Goal: Task Accomplishment & Management: Complete application form

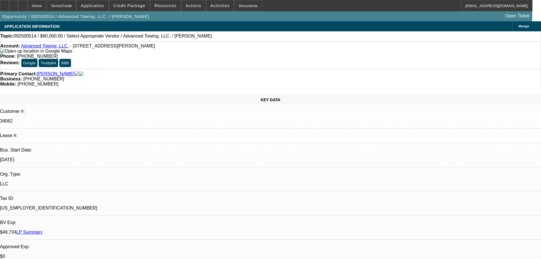
select select "0"
select select "2"
select select "0.1"
select select "4"
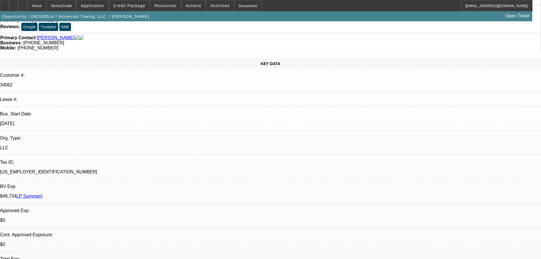
scroll to position [57, 0]
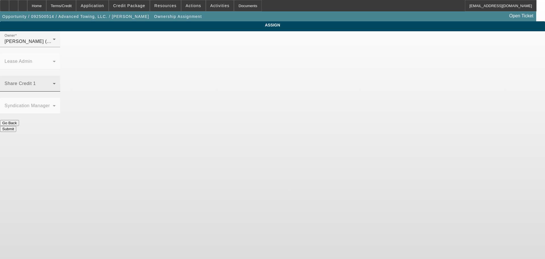
click at [53, 82] on span at bounding box center [29, 85] width 48 height 7
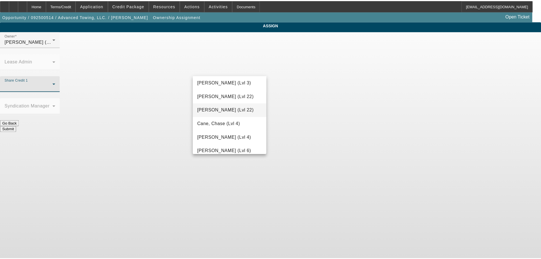
scroll to position [114, 0]
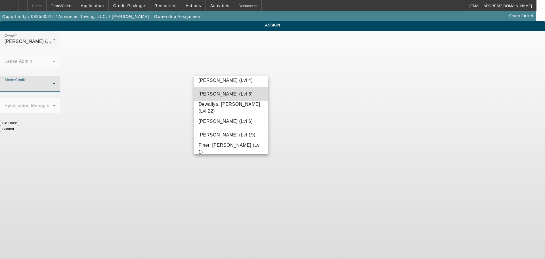
click at [233, 96] on span "D'Aquila, Philip (Lvl 6)" at bounding box center [226, 94] width 54 height 7
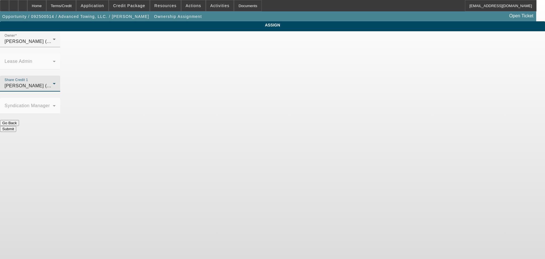
click at [283, 126] on div "Submit" at bounding box center [272, 129] width 545 height 6
click at [16, 126] on button "Submit" at bounding box center [8, 129] width 16 height 6
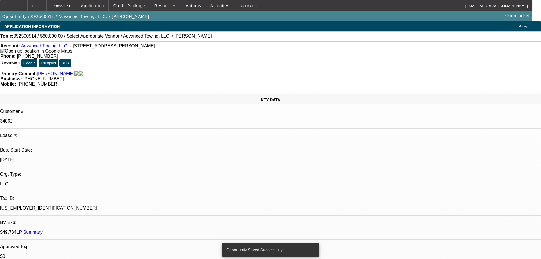
select select "0"
select select "2"
select select "0.1"
select select "4"
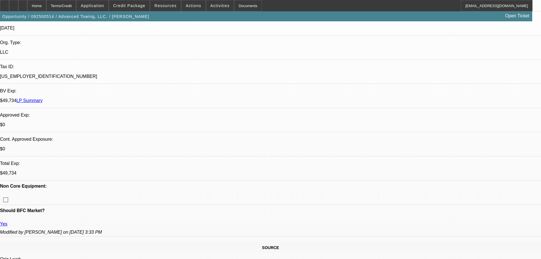
scroll to position [170, 0]
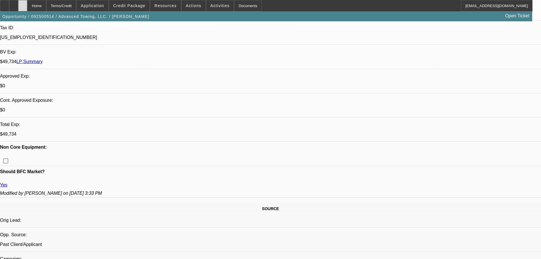
click at [27, 2] on div at bounding box center [22, 5] width 9 height 11
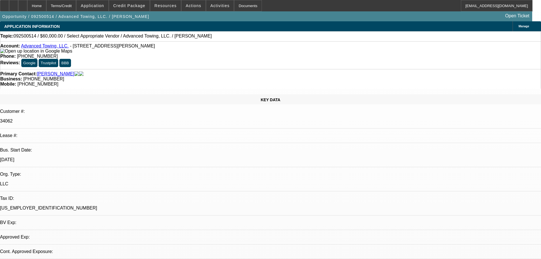
select select "0"
select select "2"
select select "0.1"
select select "4"
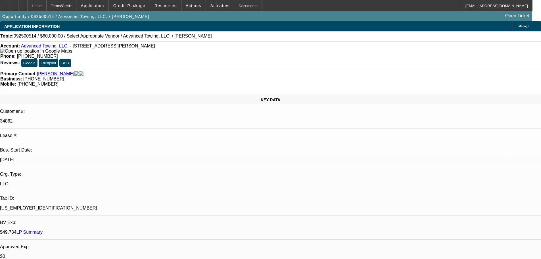
click at [208, 8] on span at bounding box center [220, 6] width 28 height 14
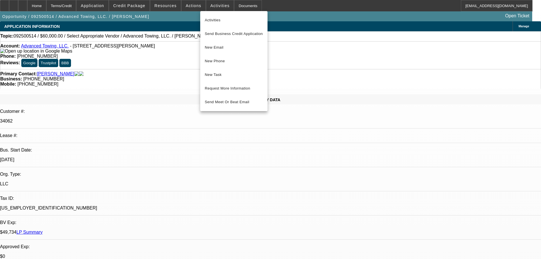
click at [421, 92] on div at bounding box center [270, 129] width 541 height 259
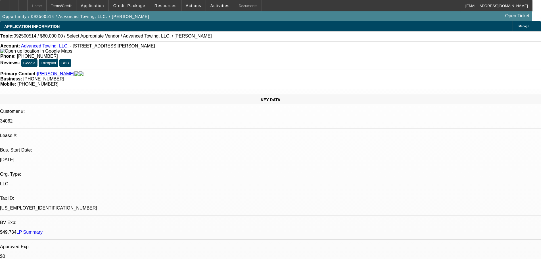
click at [44, 48] on link "Advanced Towing, LLC." at bounding box center [45, 45] width 48 height 5
click at [32, 48] on link "Advanced Towing, LLC." at bounding box center [45, 45] width 48 height 5
drag, startPoint x: 241, startPoint y: 152, endPoint x: 166, endPoint y: 99, distance: 91.1
click at [27, 5] on div at bounding box center [22, 5] width 9 height 11
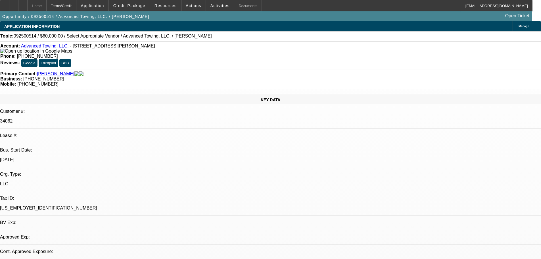
select select "0"
select select "2"
select select "0.1"
select select "4"
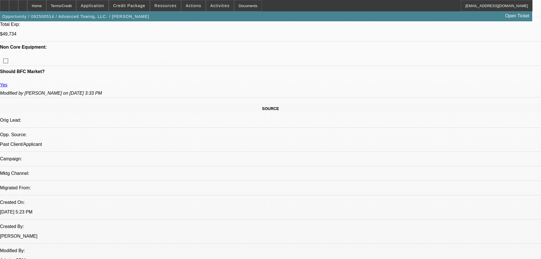
scroll to position [284, 0]
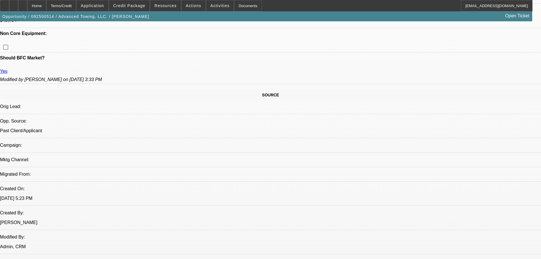
drag, startPoint x: 117, startPoint y: 86, endPoint x: 118, endPoint y: 92, distance: 5.5
drag, startPoint x: 118, startPoint y: 92, endPoint x: 226, endPoint y: 108, distance: 108.8
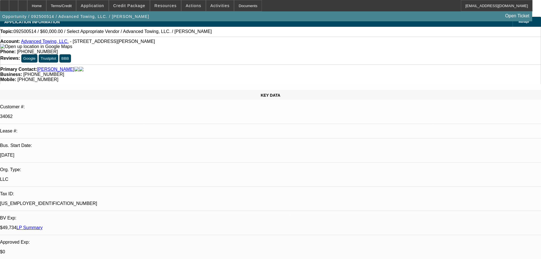
scroll to position [0, 0]
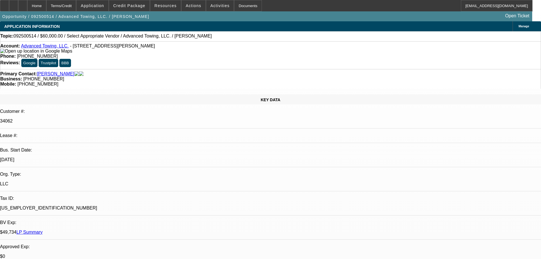
drag, startPoint x: 430, startPoint y: 82, endPoint x: 382, endPoint y: 107, distance: 54.5
drag, startPoint x: 38, startPoint y: 43, endPoint x: 36, endPoint y: 45, distance: 3.0
click at [38, 43] on div "Account: Advanced Towing, LLC. - 4759 Villa Woods Dr, Jurupa Valley, CA 92509 P…" at bounding box center [270, 55] width 541 height 28
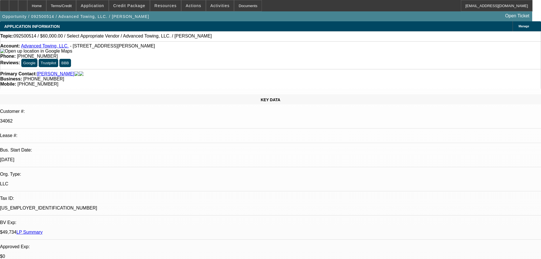
click at [36, 45] on div "Account: Advanced Towing, LLC. - 4759 Villa Woods Dr, Jurupa Valley, CA 92509" at bounding box center [270, 48] width 540 height 10
click at [33, 48] on link "Advanced Towing, LLC." at bounding box center [45, 45] width 48 height 5
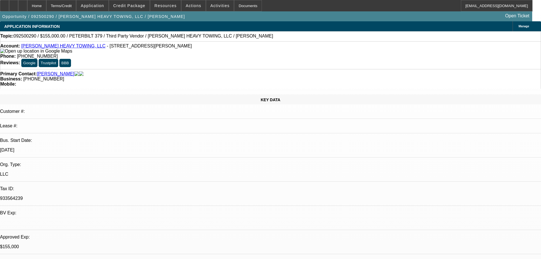
select select "0"
select select "2"
select select "0.1"
select select "4"
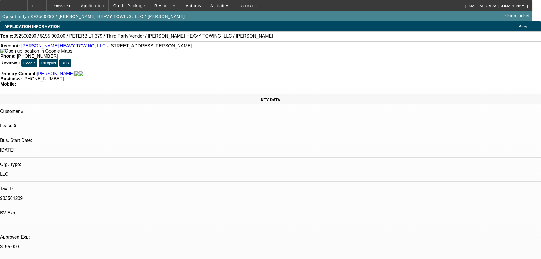
select select "0"
select select "6"
select select "0"
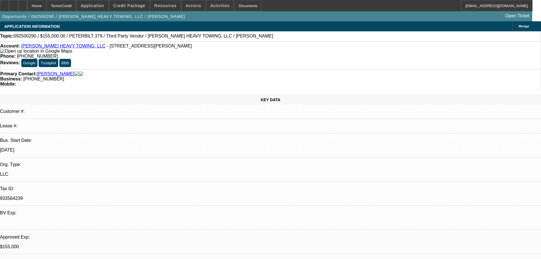
select select "2"
select select "0"
select select "6"
select select "0.1"
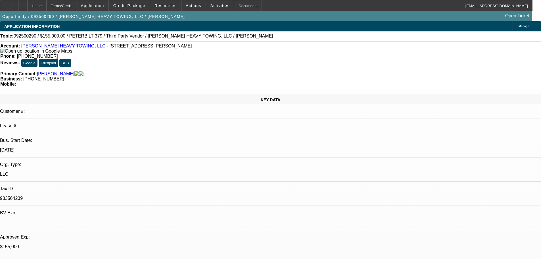
select select "2"
select select "0"
select select "6"
click at [55, 47] on link "KRIMMEL HEAVY TOWING, LLC" at bounding box center [63, 45] width 84 height 5
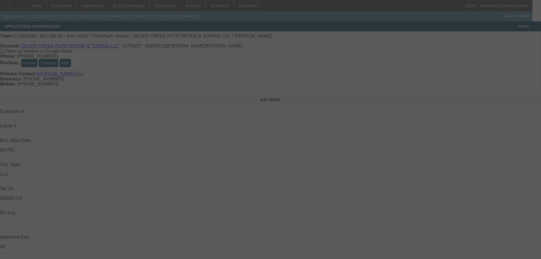
select select "0"
select select "6"
select select "0"
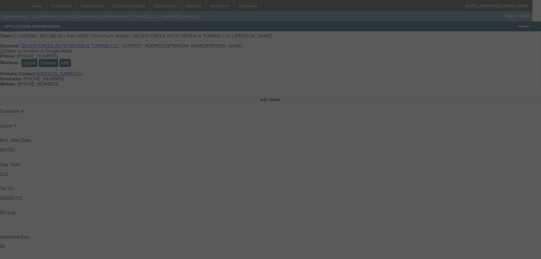
select select "0"
select select "6"
select select "0"
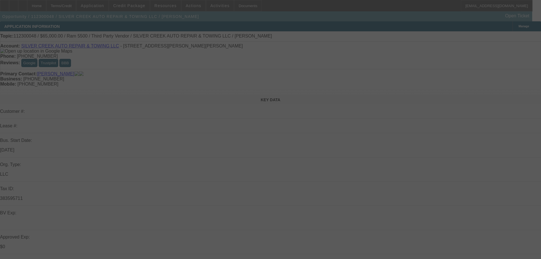
select select "0"
select select "6"
select select "0"
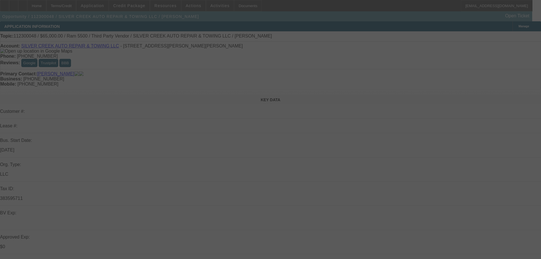
select select "6"
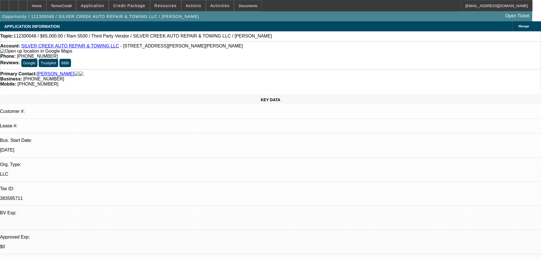
drag, startPoint x: 538, startPoint y: 193, endPoint x: 399, endPoint y: 187, distance: 139.5
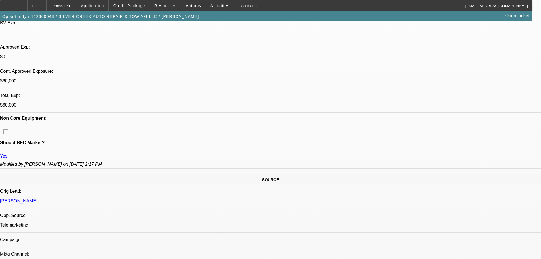
scroll to position [170, 0]
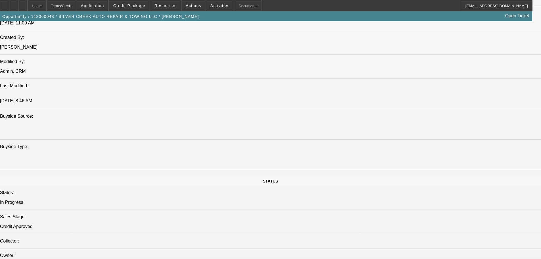
scroll to position [852, 0]
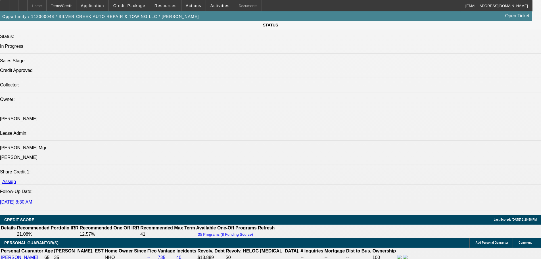
scroll to position [98, 0]
click at [137, 1] on span at bounding box center [129, 6] width 41 height 14
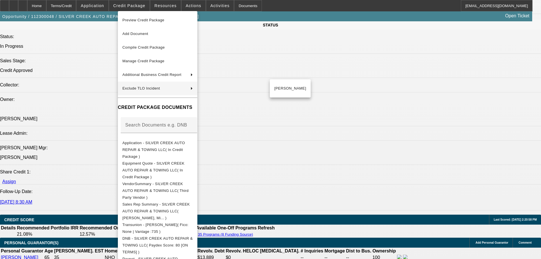
click at [64, 139] on div at bounding box center [270, 129] width 541 height 259
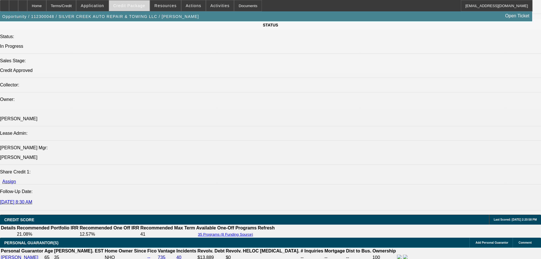
click at [135, 7] on span "Credit Package" at bounding box center [129, 5] width 32 height 5
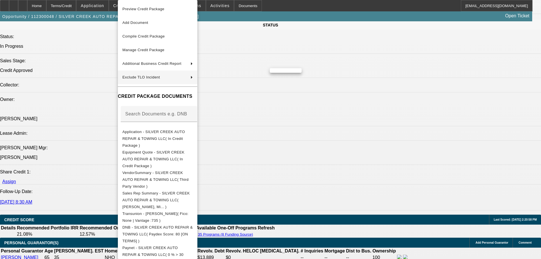
click at [55, 162] on div at bounding box center [270, 129] width 541 height 259
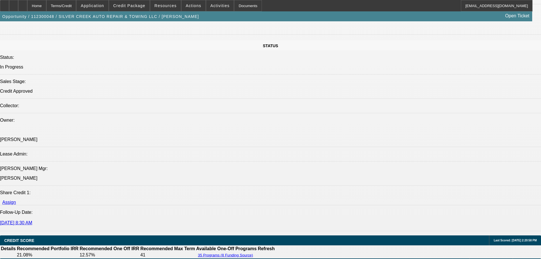
scroll to position [625, 0]
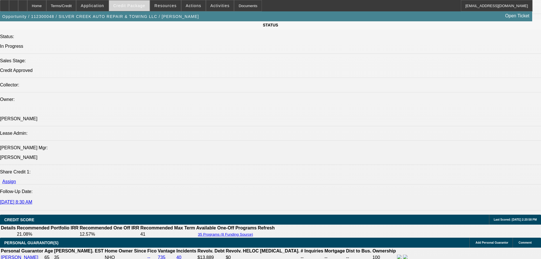
click at [139, 5] on span "Credit Package" at bounding box center [129, 5] width 32 height 5
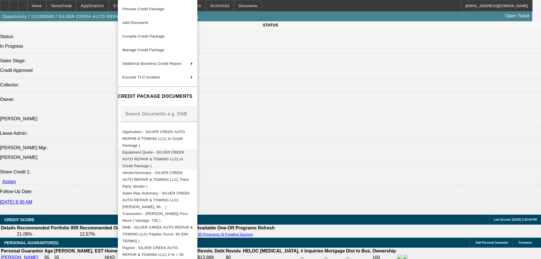
click at [173, 152] on span "Equipment Quote - SILVER CREEK AUTO REPAIR & TOWING LLC( In Credit Package )" at bounding box center [157, 159] width 70 height 20
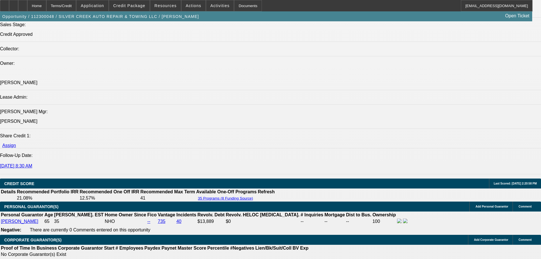
scroll to position [681, 0]
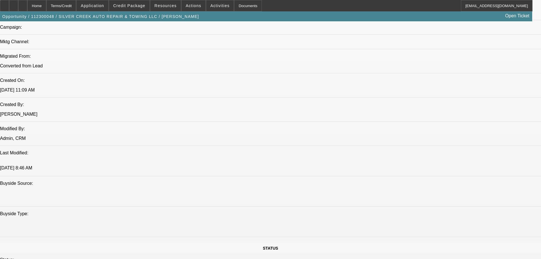
scroll to position [0, 0]
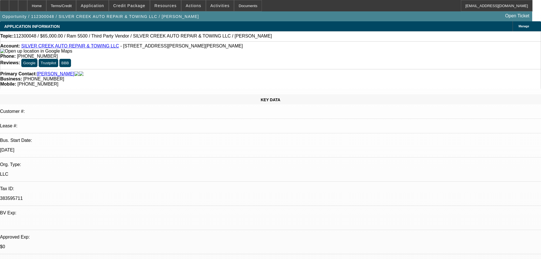
click at [62, 47] on link "SILVER CREEK AUTO REPAIR & TOWING LLC" at bounding box center [70, 45] width 98 height 5
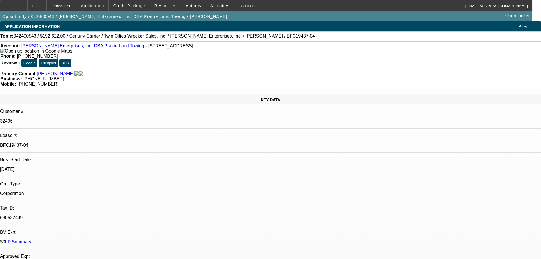
select select "0"
select select "3"
select select "0"
select select "6"
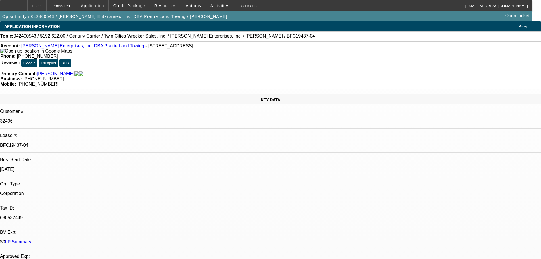
select select "0"
select select "3"
select select "0"
select select "6"
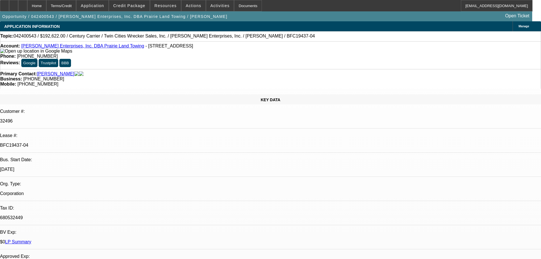
select select "0"
select select "3"
select select "0"
select select "6"
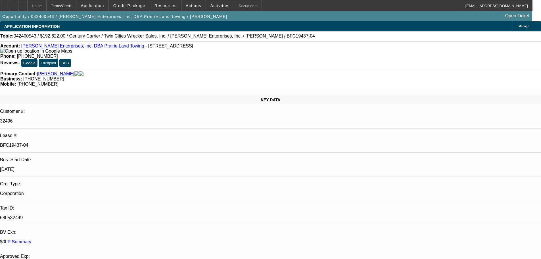
click at [70, 48] on link "Menzel Enterprises, Inc. DBA Prairie Land Towing" at bounding box center [82, 45] width 123 height 5
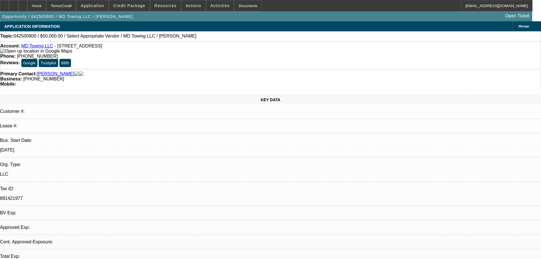
select select "0"
select select "2"
select select "0.1"
select select "4"
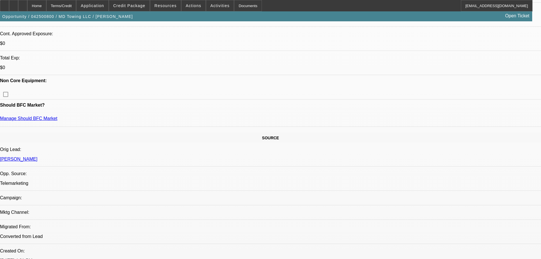
scroll to position [398, 0]
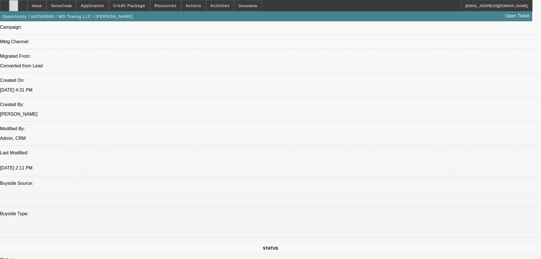
click at [18, 7] on div at bounding box center [13, 5] width 9 height 11
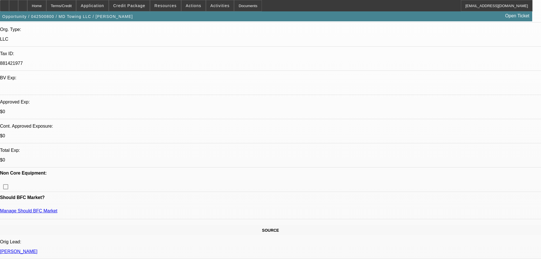
scroll to position [114, 0]
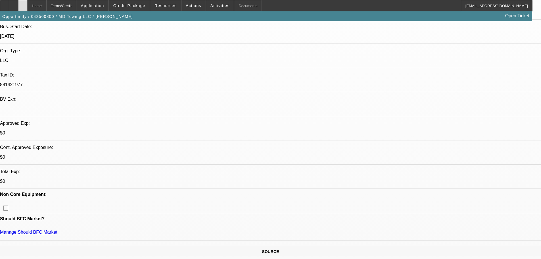
click at [23, 4] on icon at bounding box center [23, 4] width 0 height 0
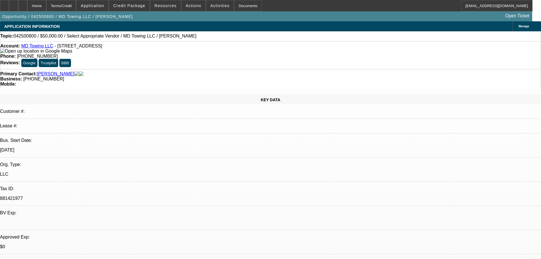
select select "0"
select select "2"
select select "0.1"
select select "4"
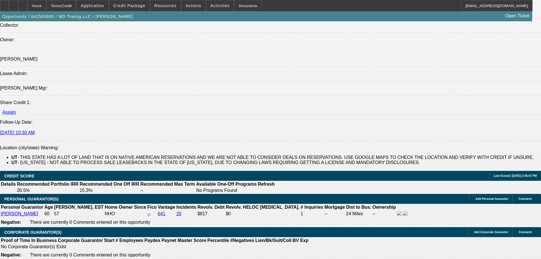
scroll to position [681, 0]
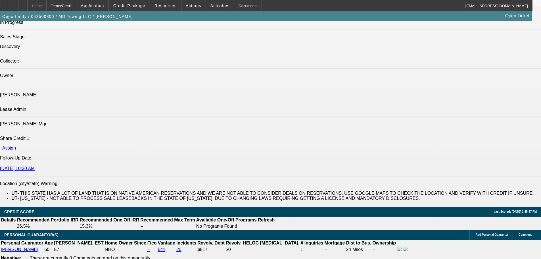
scroll to position [625, 0]
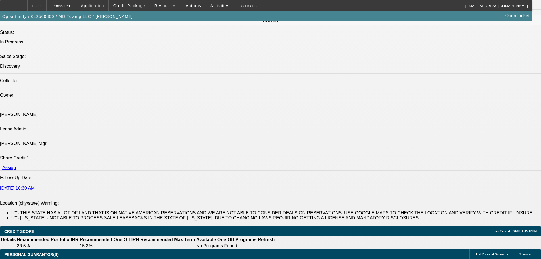
click at [135, 7] on span "Credit Package" at bounding box center [129, 5] width 32 height 5
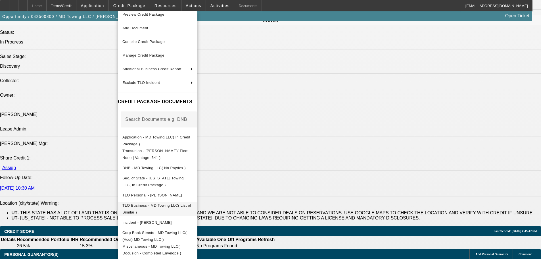
scroll to position [8, 0]
click at [184, 177] on span "Sec. of State - MD Towing LLC( In Credit Package )" at bounding box center [152, 181] width 61 height 11
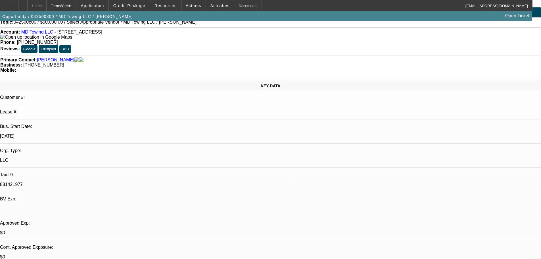
scroll to position [0, 0]
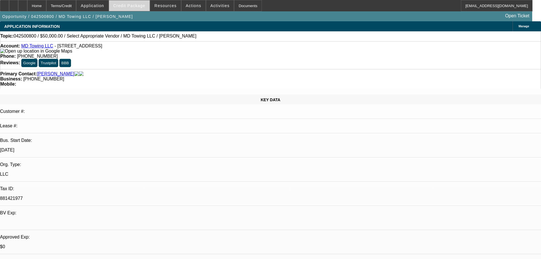
click at [132, 9] on span at bounding box center [129, 6] width 41 height 14
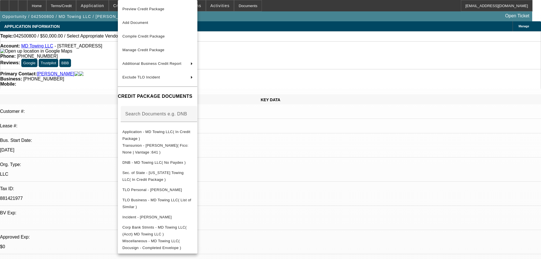
click at [80, 120] on div at bounding box center [270, 129] width 541 height 259
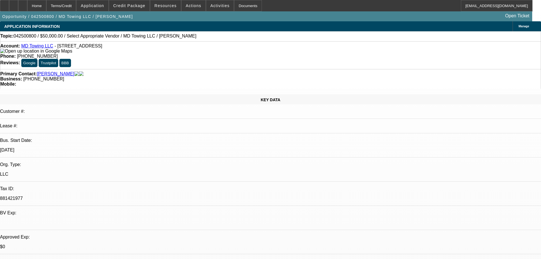
drag, startPoint x: 55, startPoint y: 47, endPoint x: 119, endPoint y: 48, distance: 63.6
click at [102, 48] on span "- 910 S Redwood Rd, Salt Lake City, UT 84104" at bounding box center [79, 45] width 48 height 5
copy span "910 S Redwood Rd, Salt Lake City, UT"
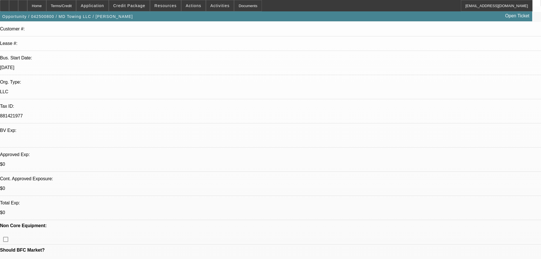
scroll to position [114, 0]
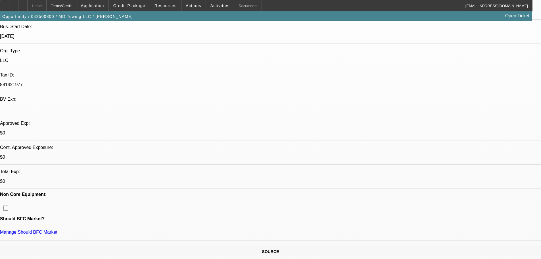
click at [27, 6] on div at bounding box center [22, 5] width 9 height 11
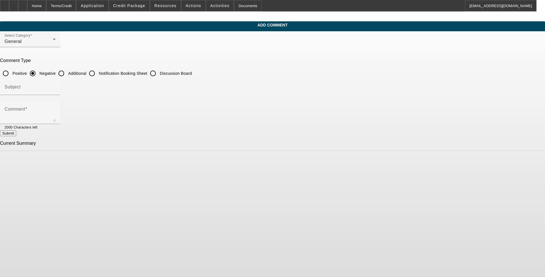
click at [67, 70] on input "Additional" at bounding box center [61, 73] width 11 height 11
radio input "true"
click at [56, 86] on input "Subject" at bounding box center [30, 89] width 51 height 7
type input "Write-Up"
click at [56, 104] on div "Comment" at bounding box center [30, 112] width 51 height 23
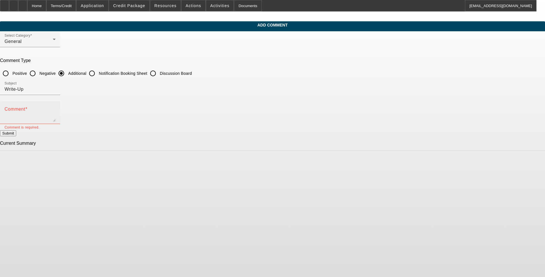
click at [56, 116] on textarea "Comment" at bounding box center [30, 115] width 51 height 14
click at [56, 115] on textarea "[PERSON_NAME] started MD Towing LLC out of" at bounding box center [30, 115] width 51 height 14
click at [56, 109] on textarea "[PERSON_NAME] started MD Towing LLC out of [GEOGRAPHIC_DATA], [US_STATE] in [DA…" at bounding box center [30, 115] width 51 height 14
click at [56, 111] on textarea "[PERSON_NAME] started MD Towing LLC out of [GEOGRAPHIC_DATA], [US_STATE] in [DA…" at bounding box center [30, 115] width 51 height 14
click at [56, 110] on textarea "[PERSON_NAME] started MD Towing LLC out of [GEOGRAPHIC_DATA], [US_STATE] in [DA…" at bounding box center [30, 115] width 51 height 14
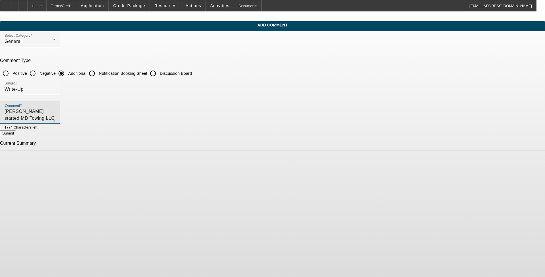
click at [56, 116] on textarea "[PERSON_NAME] started MD Towing LLC out of [GEOGRAPHIC_DATA], [US_STATE] in [DA…" at bounding box center [30, 115] width 51 height 14
type textarea "[PERSON_NAME] started MD Towing LLC out of [GEOGRAPHIC_DATA], [US_STATE] in [DA…"
click at [16, 135] on button "Submit" at bounding box center [8, 133] width 16 height 6
radio input "true"
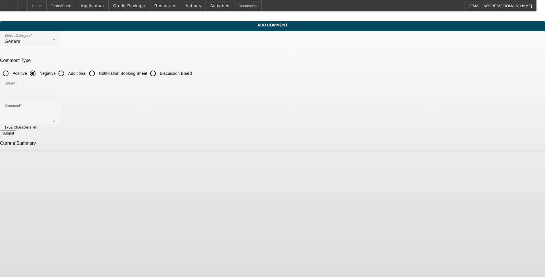
scroll to position [0, 0]
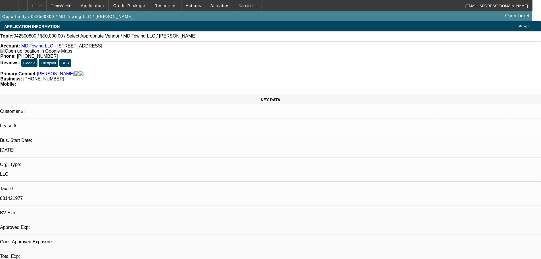
select select "0"
select select "2"
select select "0.1"
select select "4"
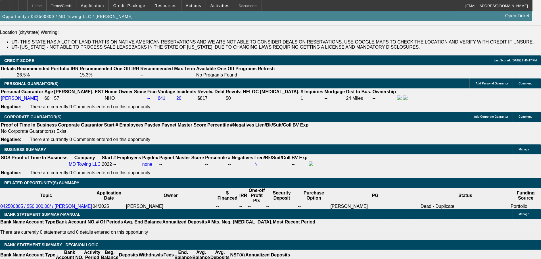
scroll to position [795, 0]
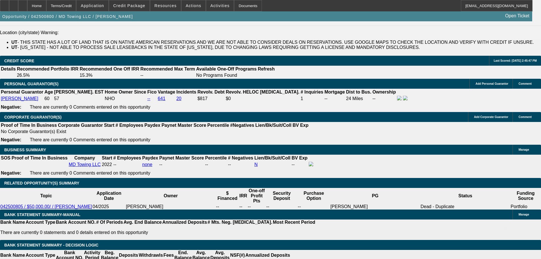
select select "0.1"
type input "$5,000.00"
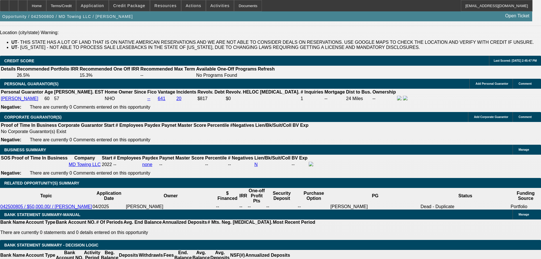
type input "48"
type input "16"
type input "$956.77"
type input "$1,913.54"
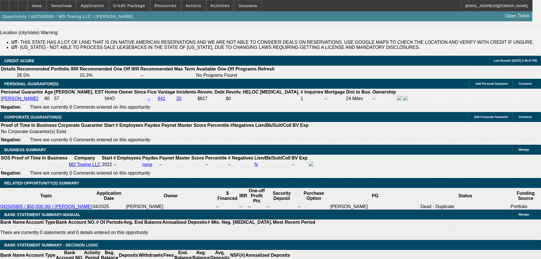
type input "$1,275.31"
type input "$2,550.62"
type input "16"
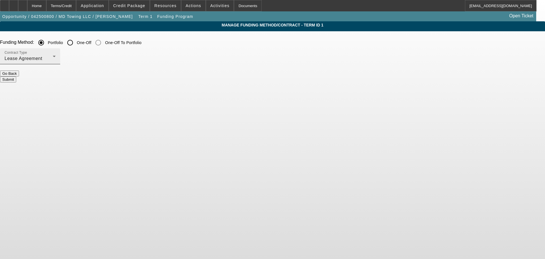
click at [56, 51] on div "Contract Type Lease Agreement" at bounding box center [30, 56] width 51 height 16
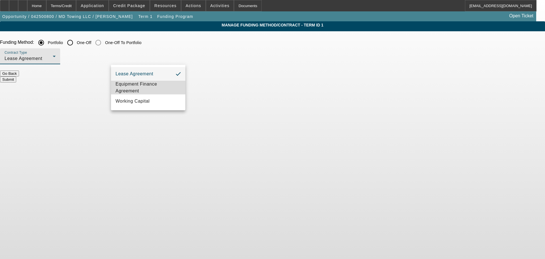
click at [160, 88] on span "Equipment Finance Agreement" at bounding box center [148, 88] width 65 height 14
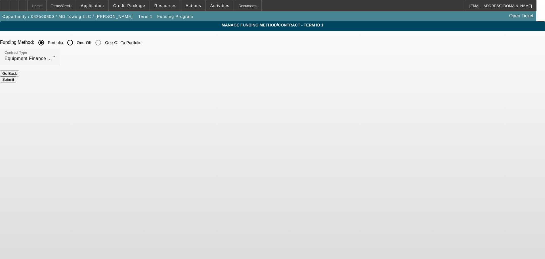
click at [16, 78] on button "Submit" at bounding box center [8, 79] width 16 height 6
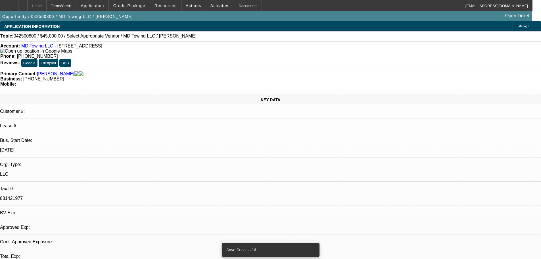
select select "0.1"
select select "2"
select select "0"
select select "6"
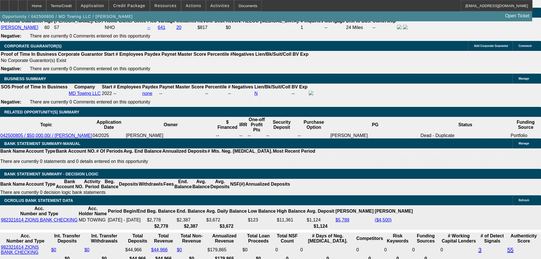
scroll to position [846, 0]
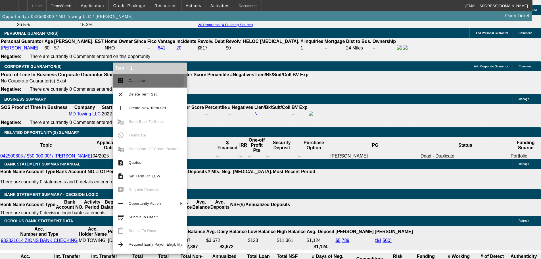
click at [127, 80] on button "calculate Calculate" at bounding box center [150, 81] width 74 height 14
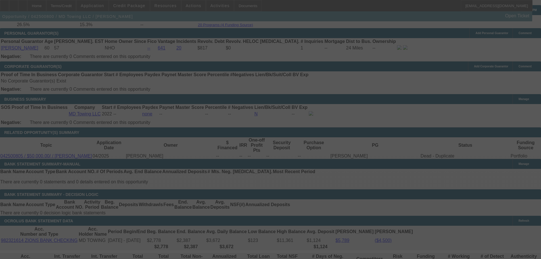
select select "0.1"
select select "2"
select select "0"
select select "6"
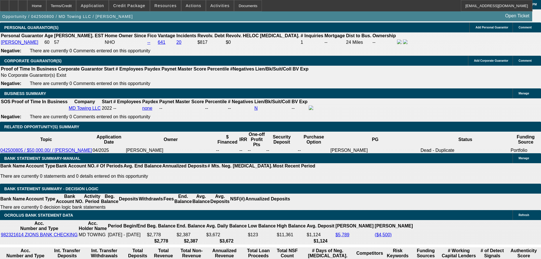
scroll to position [795, 0]
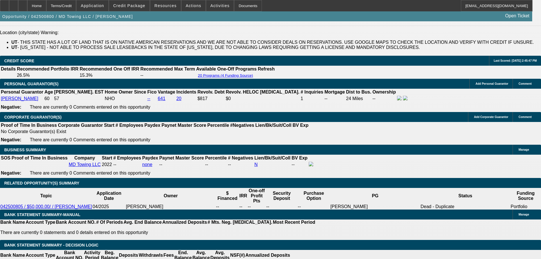
drag, startPoint x: 124, startPoint y: 188, endPoint x: 134, endPoint y: 188, distance: 10.2
type input "2"
type input "UNKNOWN"
type input "20"
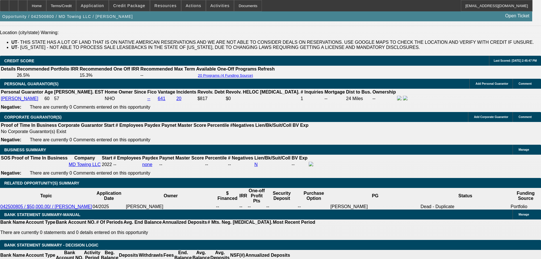
type input "$976.28"
type input "$1,952.56"
type input "$1,369.37"
type input "$2,738.74"
type input "20"
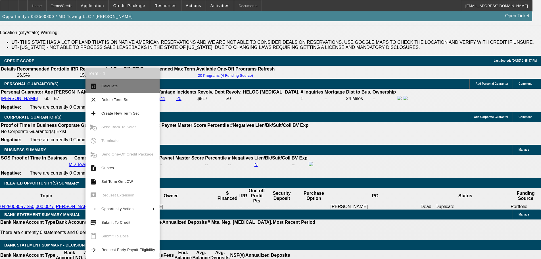
click at [111, 87] on span "Calculate" at bounding box center [109, 86] width 16 height 4
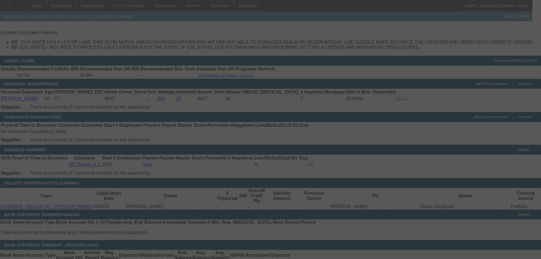
select select "0.1"
select select "2"
select select "0"
select select "6"
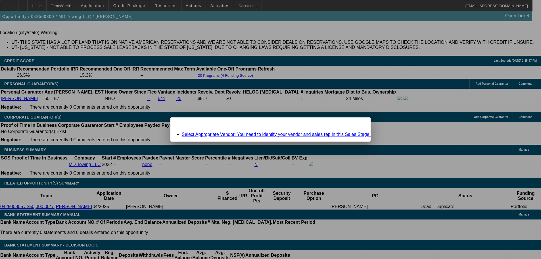
scroll to position [0, 0]
click at [227, 135] on link "Select Appropriate Vendor: You need to identify your vendor and sales rep in th…" at bounding box center [276, 134] width 189 height 5
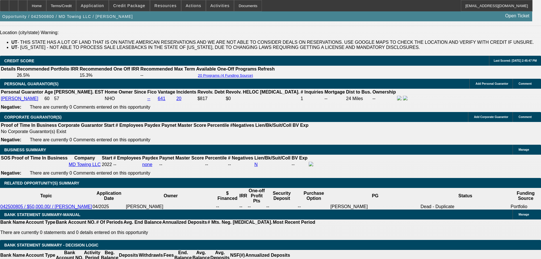
scroll to position [795, 0]
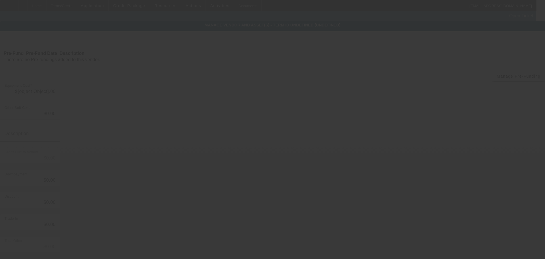
type input "$50,000.00"
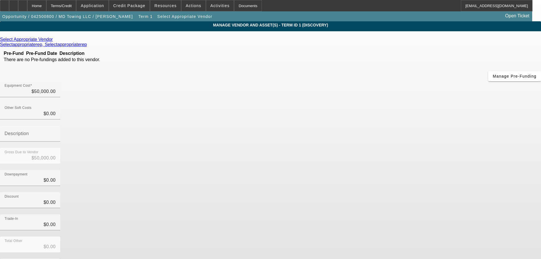
click at [54, 40] on icon at bounding box center [54, 39] width 0 height 5
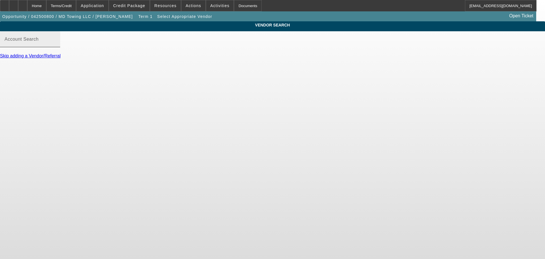
click at [56, 45] on input "Account Search" at bounding box center [30, 41] width 51 height 7
type input "o"
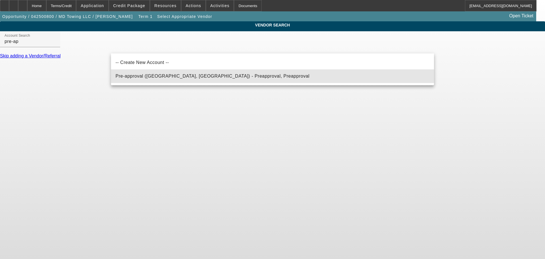
click at [173, 78] on span "Pre-approval (Northbrook, IL) - Preapproval, Preapproval" at bounding box center [213, 76] width 194 height 5
type input "Pre-approval (Northbrook, IL) - Preapproval, Preapproval"
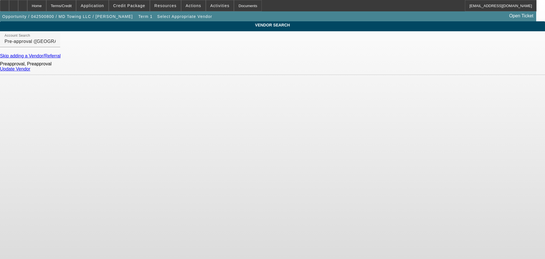
click at [30, 71] on link "Update Vendor" at bounding box center [15, 68] width 30 height 5
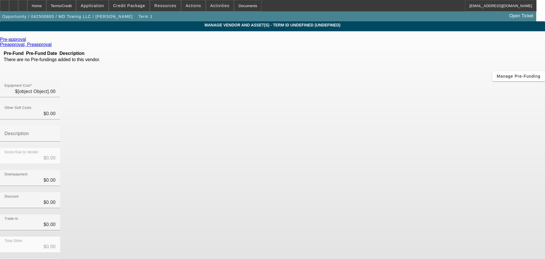
type input "$50,000.00"
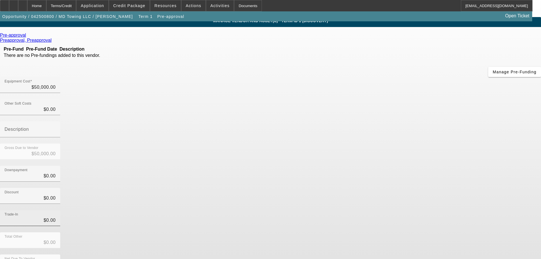
scroll to position [5, 0]
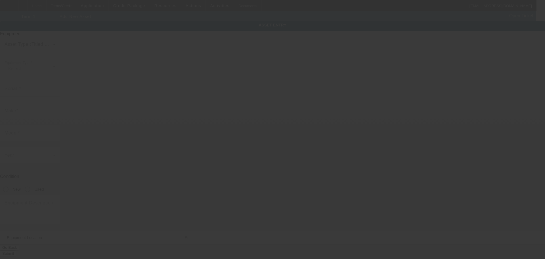
type input "910 S Redwood Rd"
type input "Salt Lake City"
type input "84104"
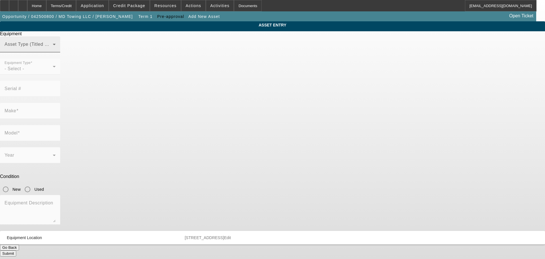
click at [74, 47] on mat-label "Asset Type (Titled or Non-Titled)" at bounding box center [40, 44] width 70 height 5
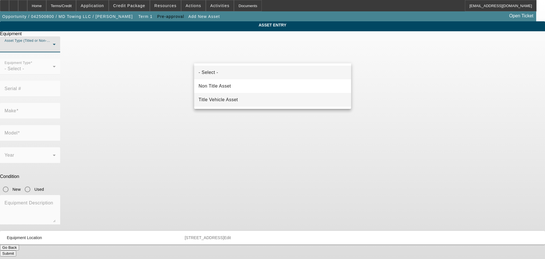
click at [221, 97] on span "Title Vehicle Asset" at bounding box center [218, 99] width 39 height 7
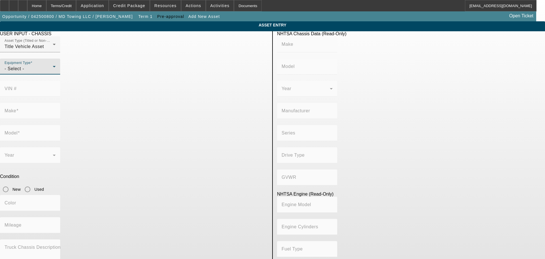
click at [53, 72] on div "- Select -" at bounding box center [29, 68] width 48 height 7
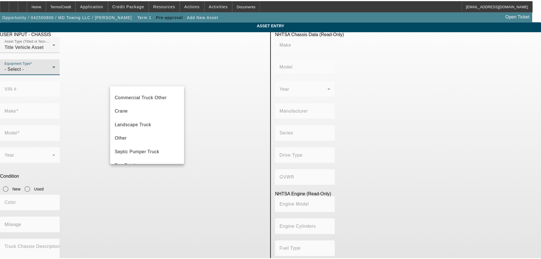
scroll to position [63, 0]
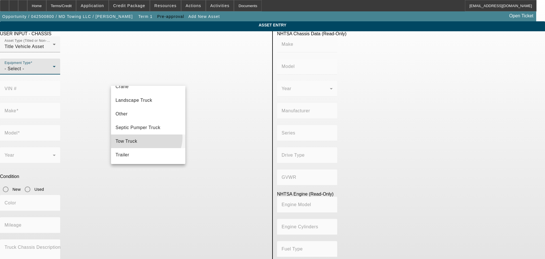
click at [143, 137] on mat-option "Tow Truck" at bounding box center [148, 141] width 74 height 14
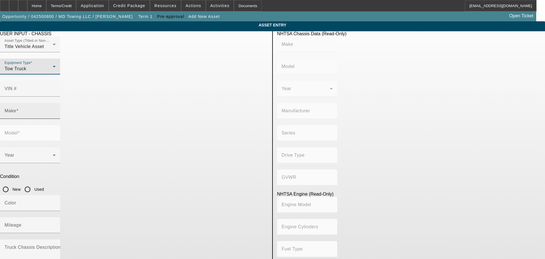
click at [56, 110] on input "Make" at bounding box center [30, 113] width 51 height 7
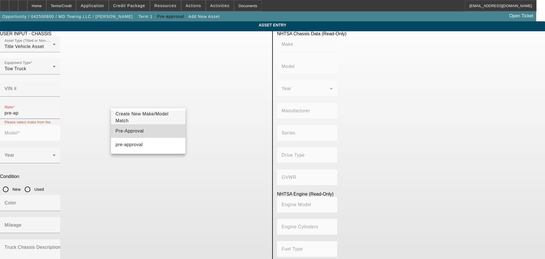
click at [153, 130] on mat-option "Pre-Approval" at bounding box center [148, 131] width 74 height 14
type input "Pre-Approval"
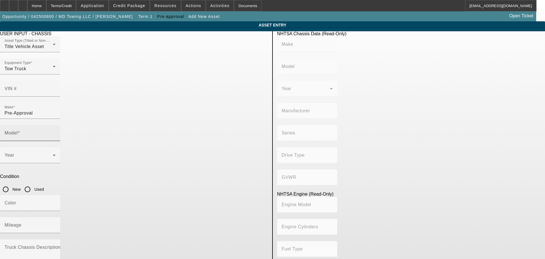
click at [18, 130] on mat-label "Model" at bounding box center [11, 132] width 13 height 5
click at [56, 132] on input "Model" at bounding box center [30, 135] width 51 height 7
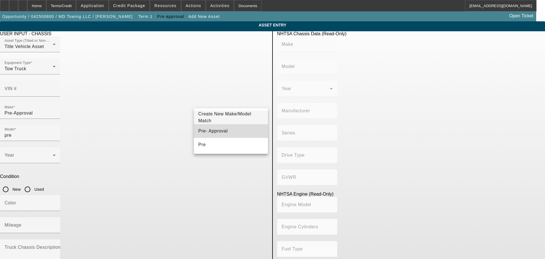
click at [227, 129] on mat-option "Pre- Approval" at bounding box center [231, 131] width 74 height 14
type input "Pre- Approval"
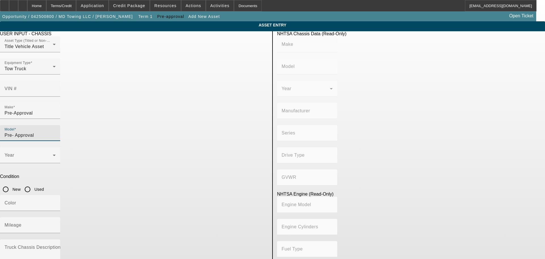
click at [33, 183] on input "Used" at bounding box center [27, 188] width 11 height 11
radio input "true"
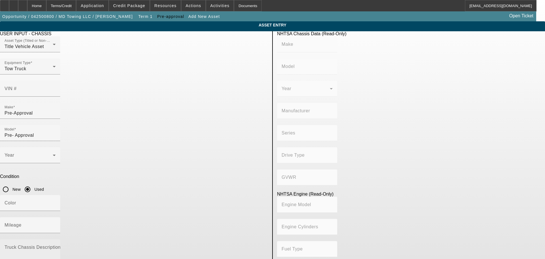
click at [56, 246] on textarea "Truck Chassis Description (Describe the truck chassis only)" at bounding box center [30, 256] width 51 height 20
type textarea "Tow Truck"
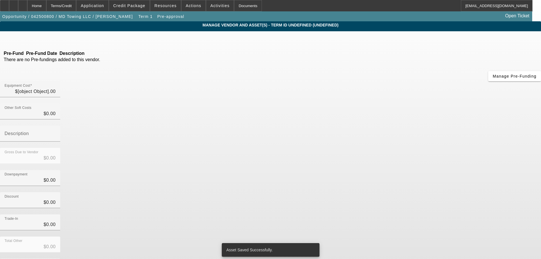
type input "$50,000.00"
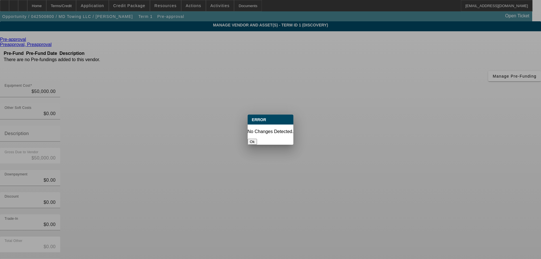
click at [257, 139] on button "Ok" at bounding box center [252, 142] width 9 height 6
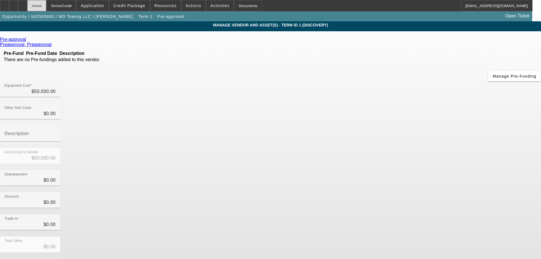
click at [46, 1] on div "Home" at bounding box center [36, 5] width 19 height 11
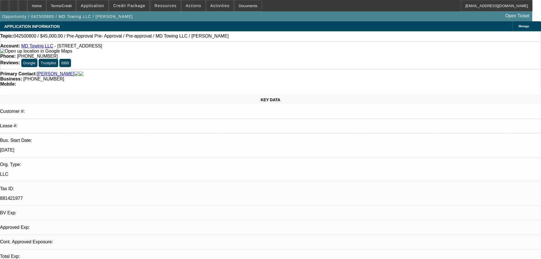
select select "0.1"
select select "2"
select select "0"
select select "6"
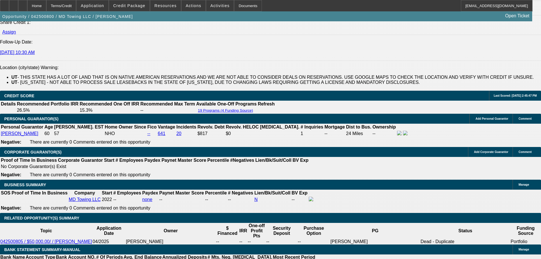
scroll to position [795, 0]
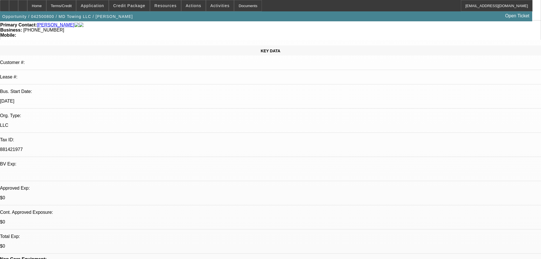
scroll to position [114, 0]
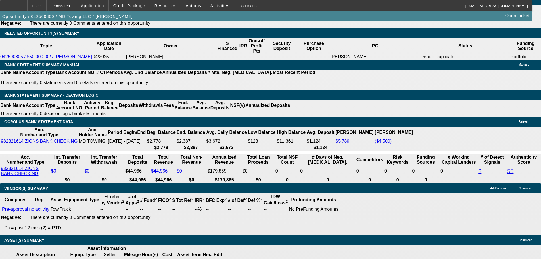
scroll to position [909, 0]
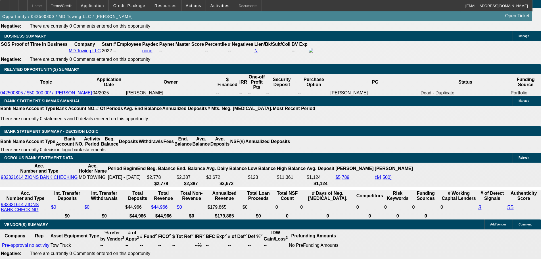
drag, startPoint x: 128, startPoint y: 84, endPoint x: 136, endPoint y: 84, distance: 8.0
type input "22"
type input "UNKNOWN"
type input "$1,417.77"
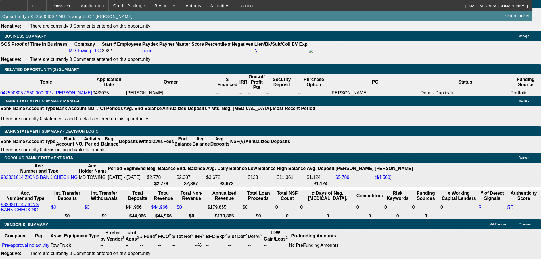
type input "$2,835.54"
type input "22"
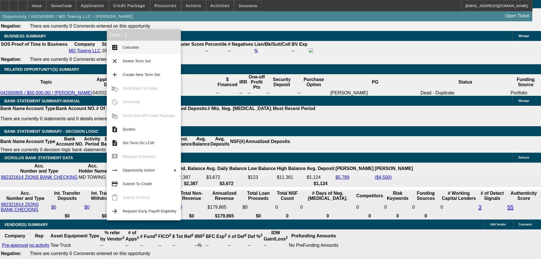
click at [130, 45] on span "Calculate" at bounding box center [150, 47] width 54 height 7
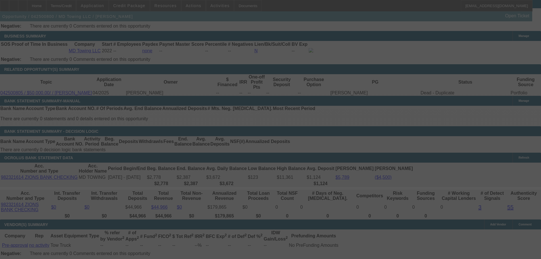
select select "0.1"
select select "2"
select select "0"
select select "6"
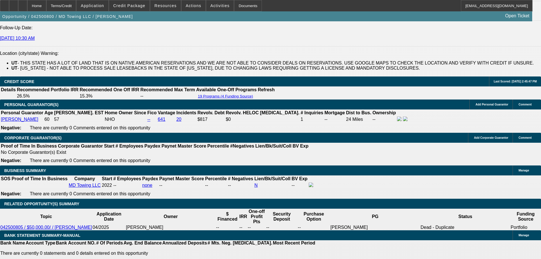
scroll to position [795, 0]
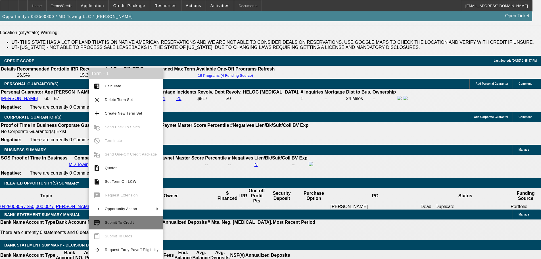
click at [120, 221] on span "Submit To Credit" at bounding box center [119, 222] width 29 height 4
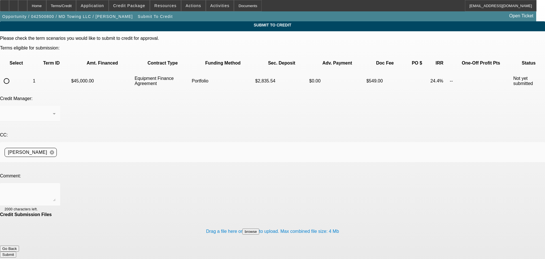
click at [12, 75] on input "radio" at bounding box center [6, 80] width 11 height 11
radio input "true"
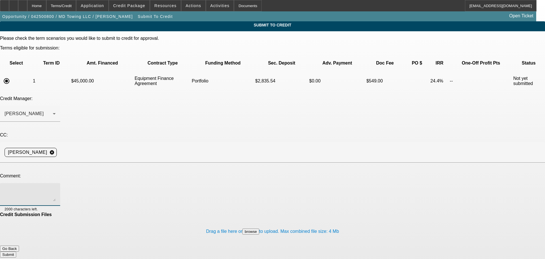
click at [56, 187] on textarea at bounding box center [30, 194] width 51 height 14
type textarea "Hey George, please review for port pre-approval. See additional comments for wr…"
click at [16, 251] on button "Submit" at bounding box center [8, 254] width 16 height 6
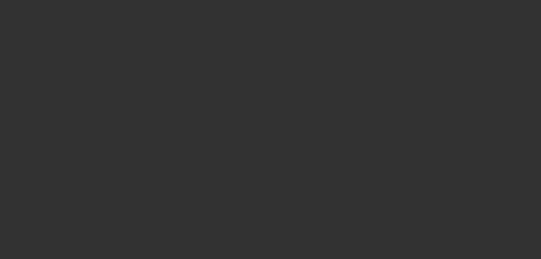
select select "0.1"
select select "2"
select select "0"
select select "6"
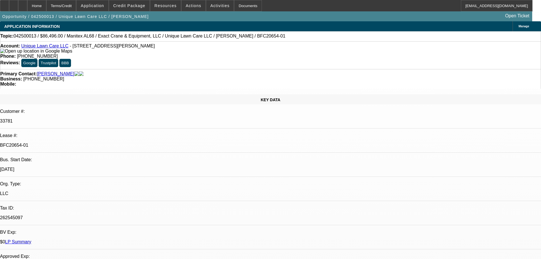
select select "0.15"
select select "0"
select select "6"
select select "0.15"
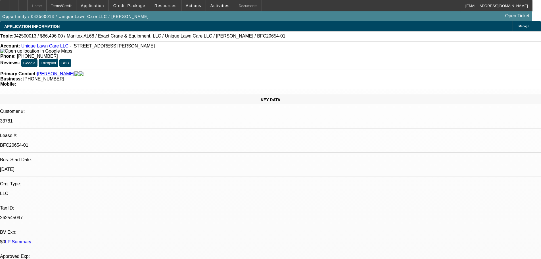
select select "0"
select select "6"
select select "0.15"
select select "0"
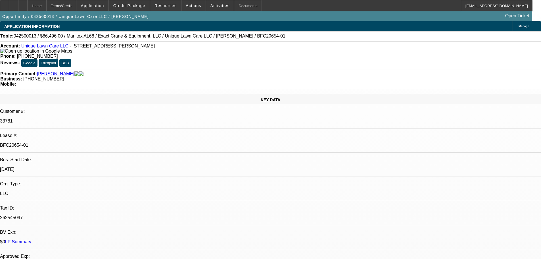
select select "0"
select select "6"
select select "0.15"
select select "0"
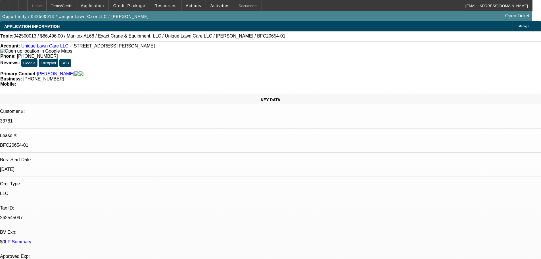
select select "6"
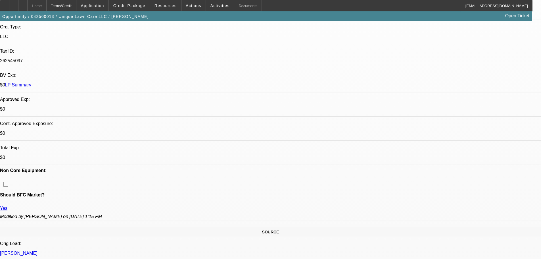
scroll to position [170, 0]
